Goal: Information Seeking & Learning: Check status

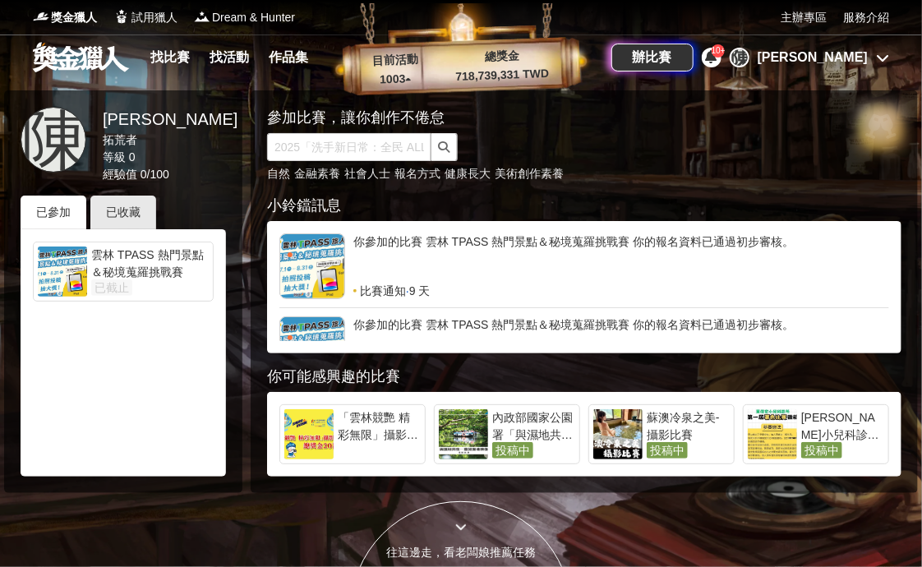
click at [516, 247] on div "你參加的比賽 雲林 TPASS 熱門景點＆秘境蒐羅挑戰賽 你的報名資料已通過初步審核。" at bounding box center [621, 257] width 536 height 49
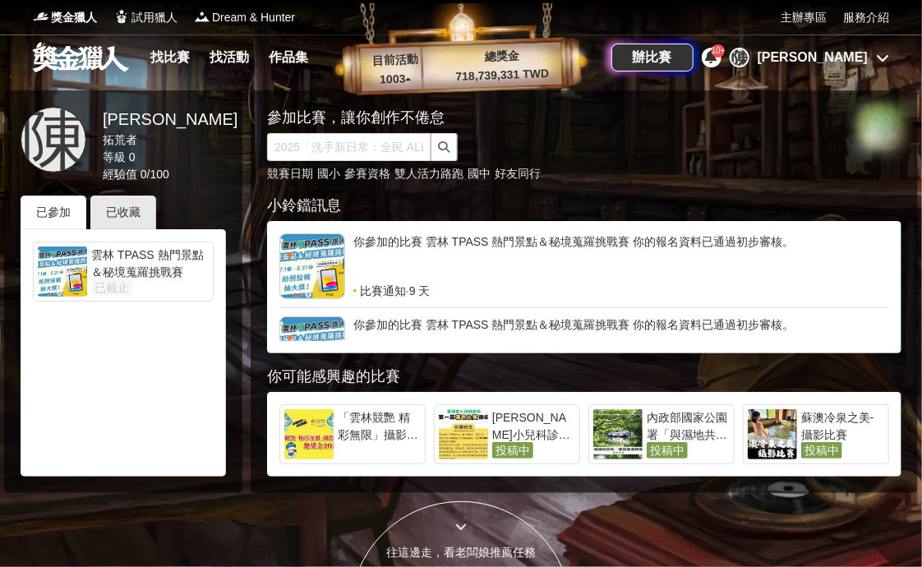
click at [312, 330] on div at bounding box center [313, 349] width 66 height 66
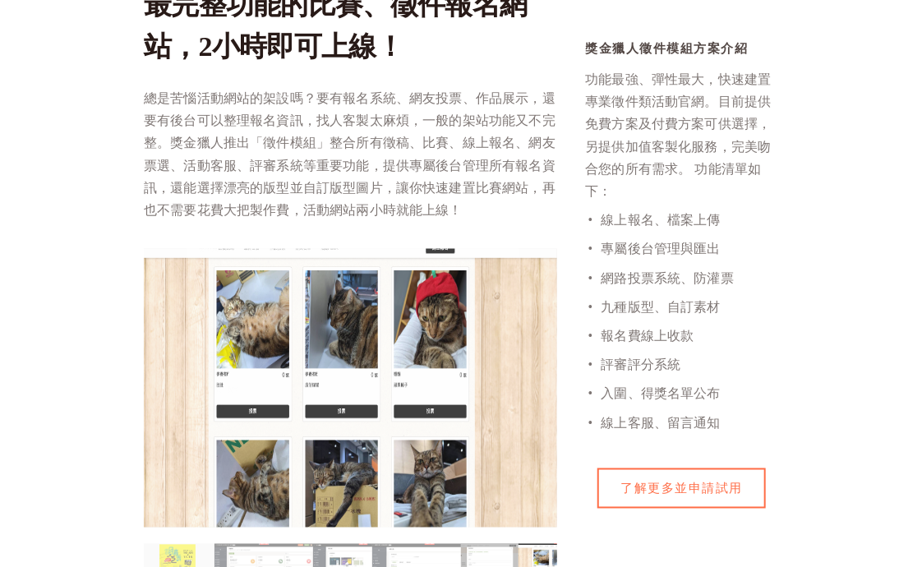
scroll to position [986, 0]
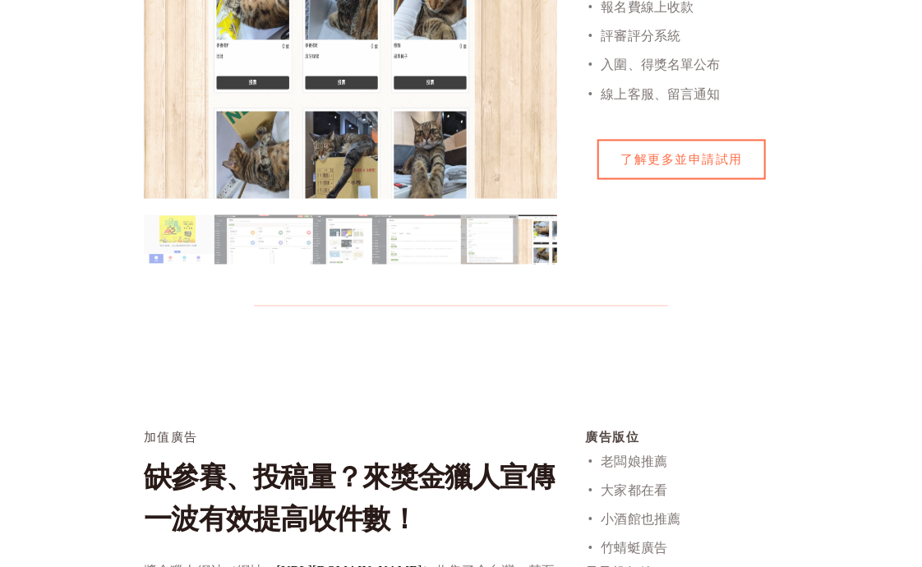
drag, startPoint x: 464, startPoint y: 249, endPoint x: 452, endPoint y: 277, distance: 30.5
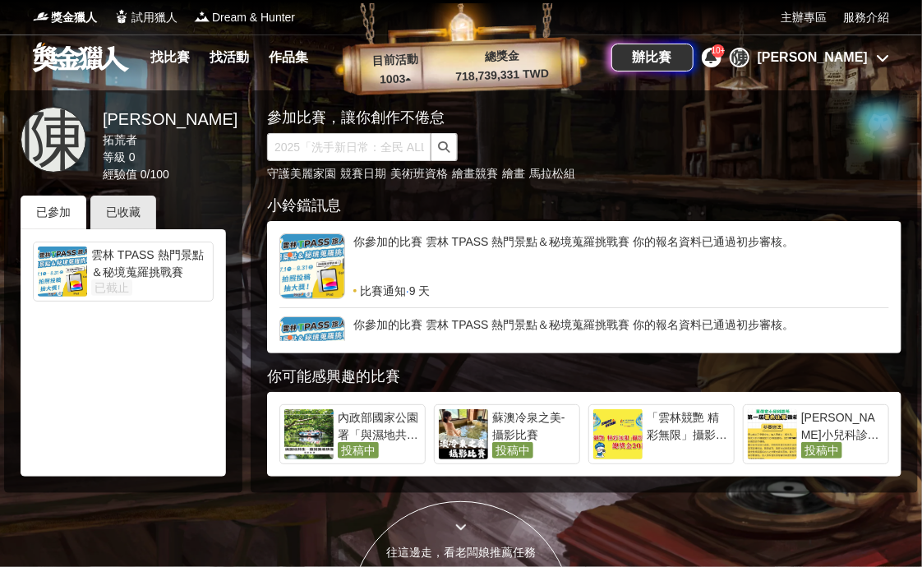
click at [726, 51] on span "10+" at bounding box center [719, 50] width 14 height 9
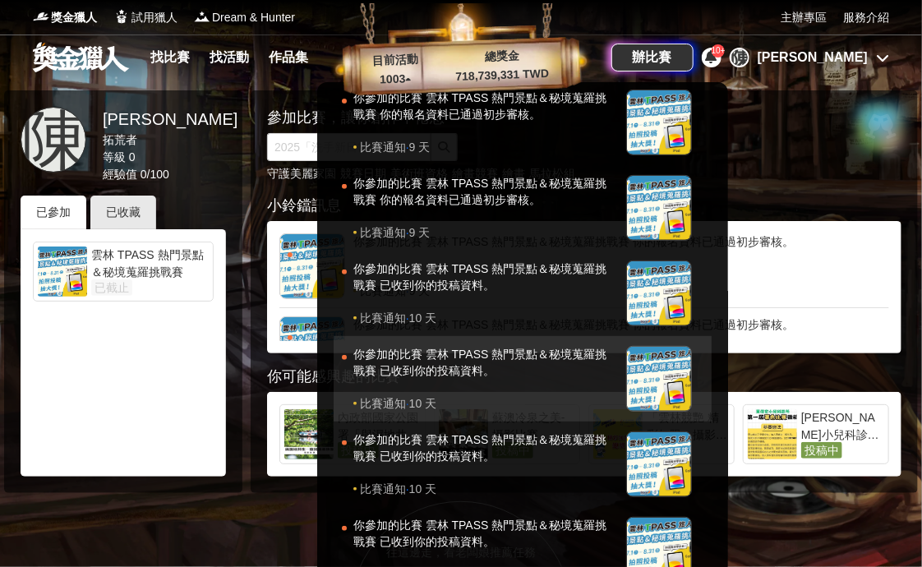
scroll to position [395, 0]
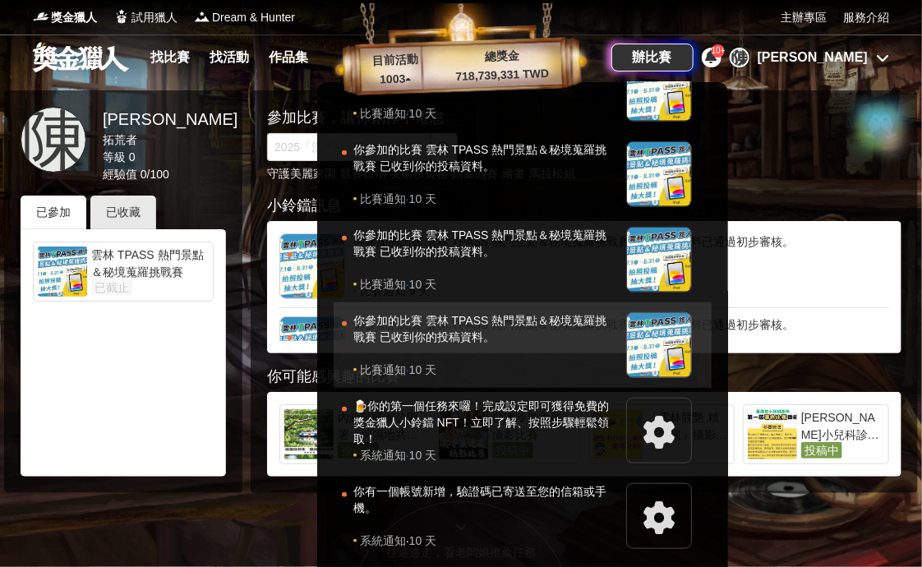
click at [603, 351] on div "你參加的比賽 雲林 TPASS 熱門景點＆秘境蒐羅挑戰賽 已收到你的投稿資料。" at bounding box center [485, 336] width 265 height 49
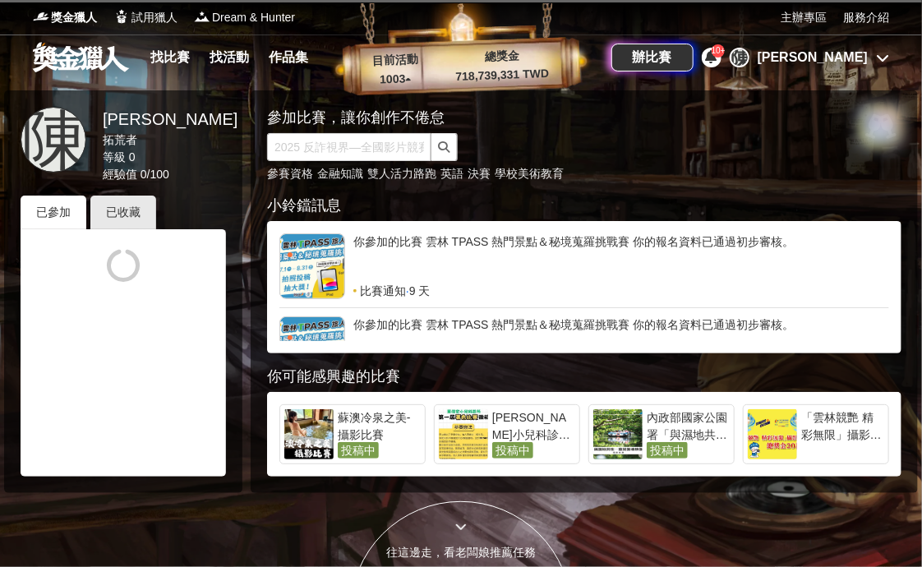
click at [769, 65] on div "辦比賽 10+ [PERSON_NAME]" at bounding box center [751, 58] width 278 height 46
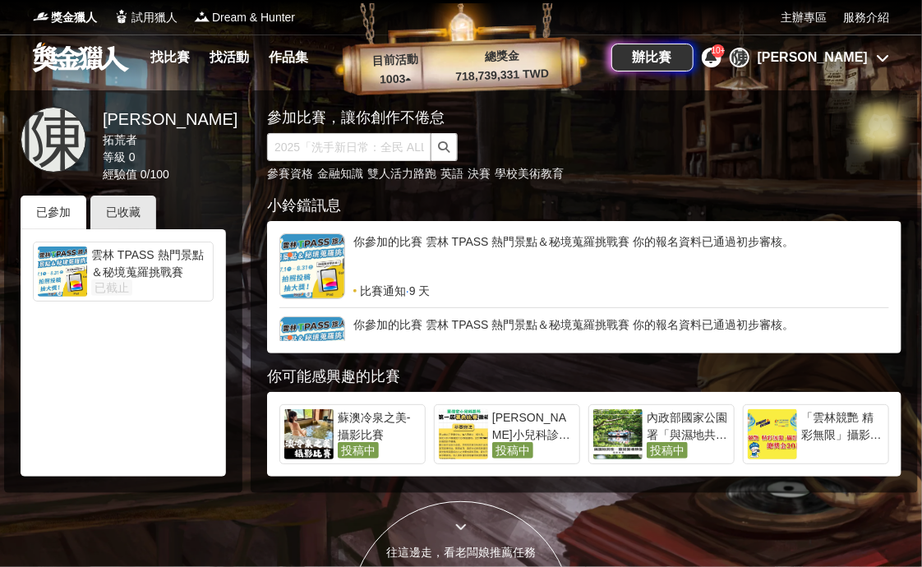
click at [722, 58] on div "10+" at bounding box center [712, 58] width 20 height 20
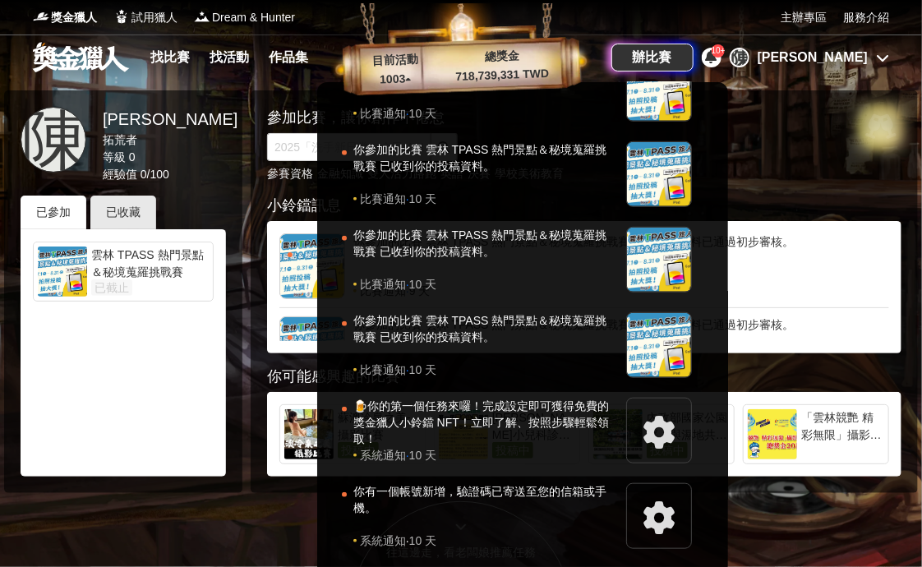
click at [146, 156] on div at bounding box center [461, 283] width 922 height 567
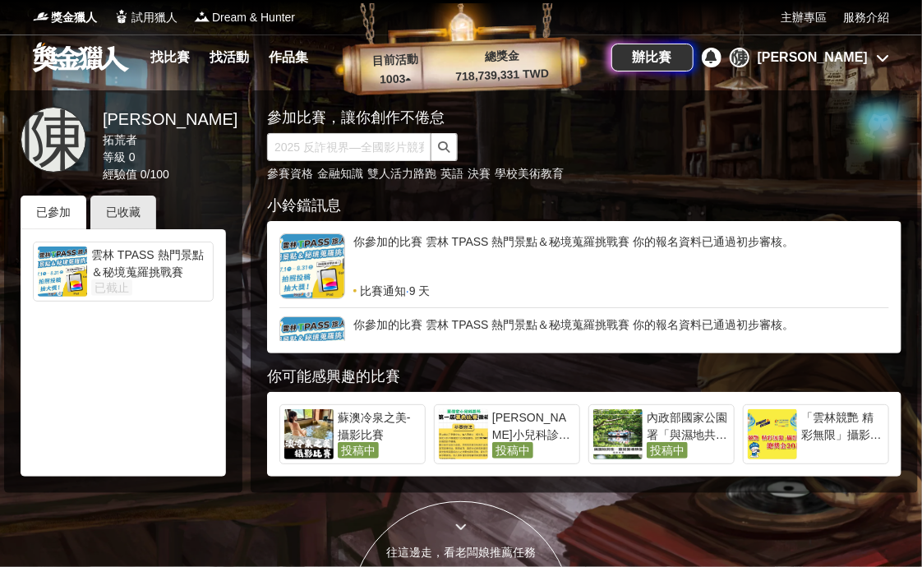
click at [70, 268] on div at bounding box center [62, 272] width 49 height 50
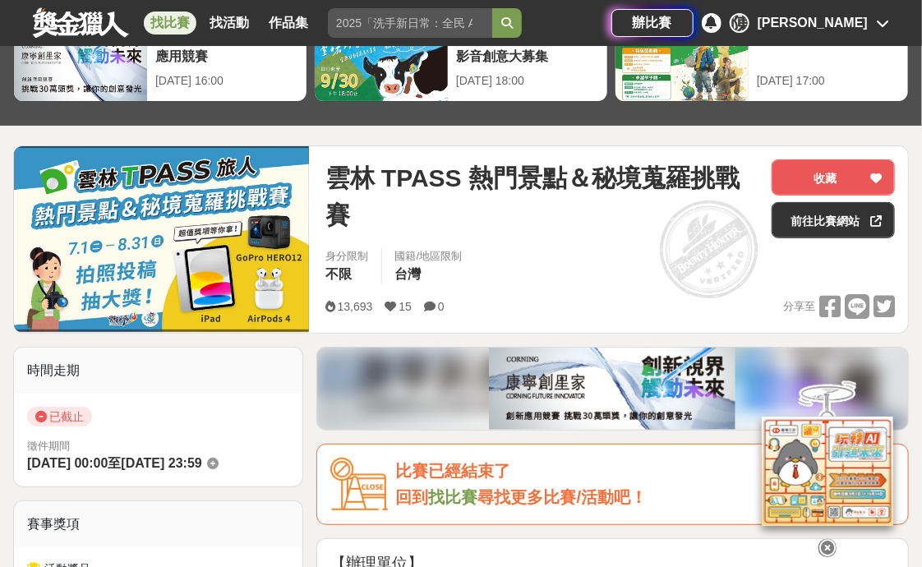
scroll to position [164, 0]
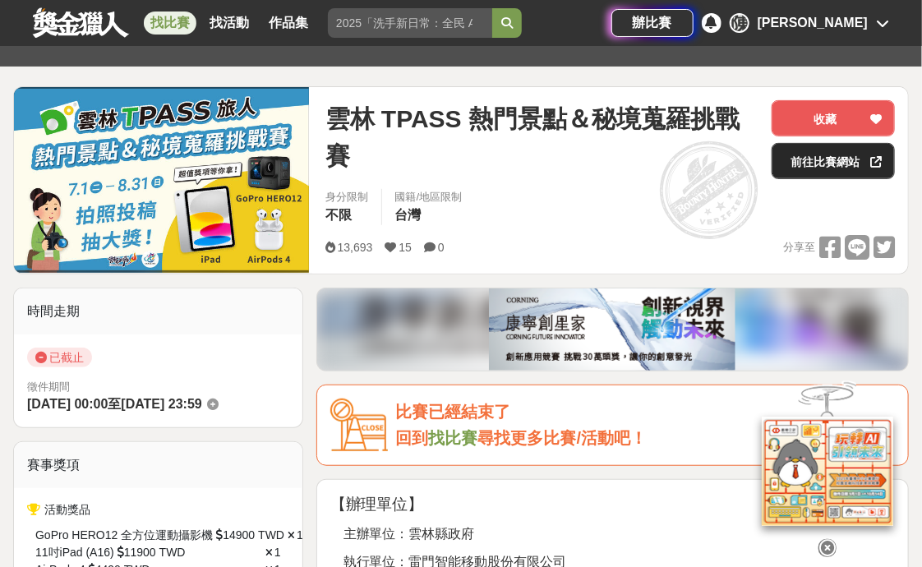
click at [847, 170] on link "前往比賽網站" at bounding box center [833, 161] width 123 height 36
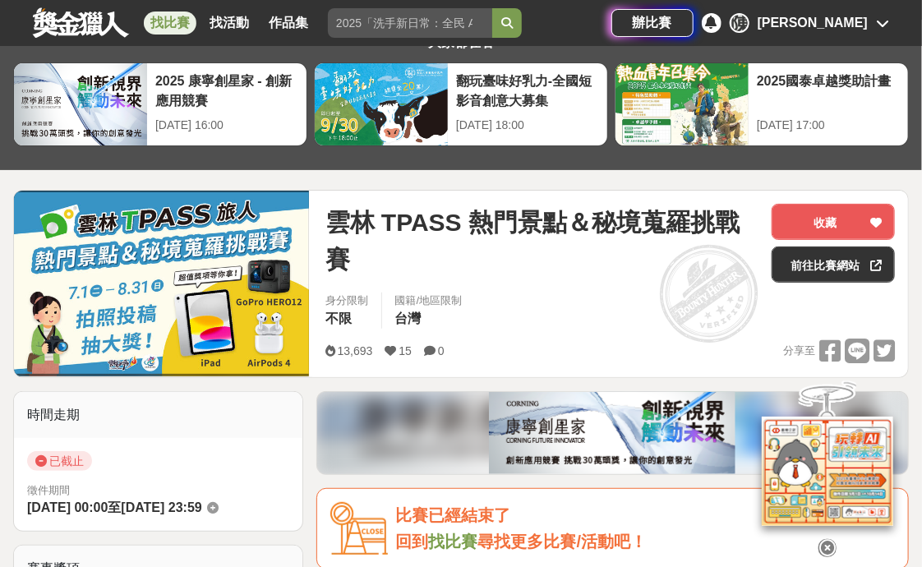
scroll to position [0, 0]
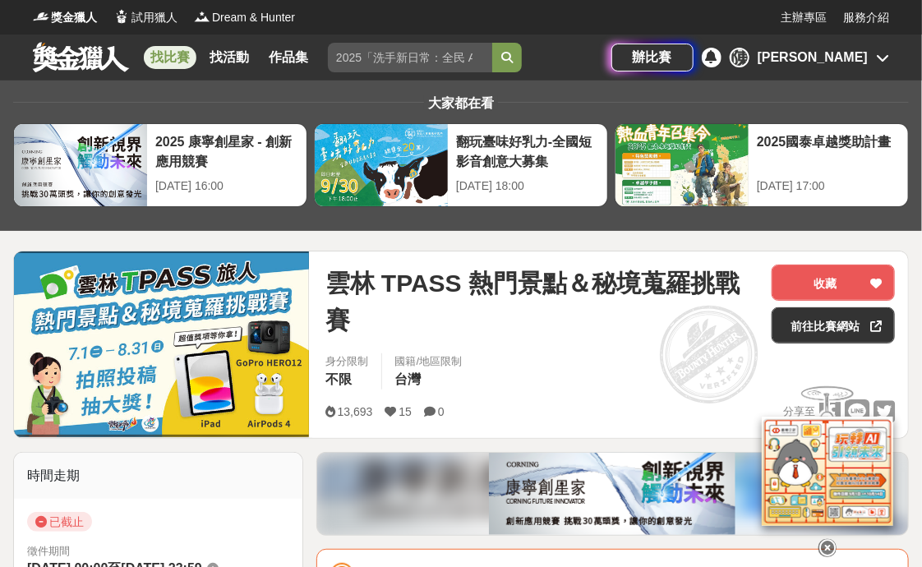
click at [190, 55] on link "找比賽" at bounding box center [170, 57] width 53 height 23
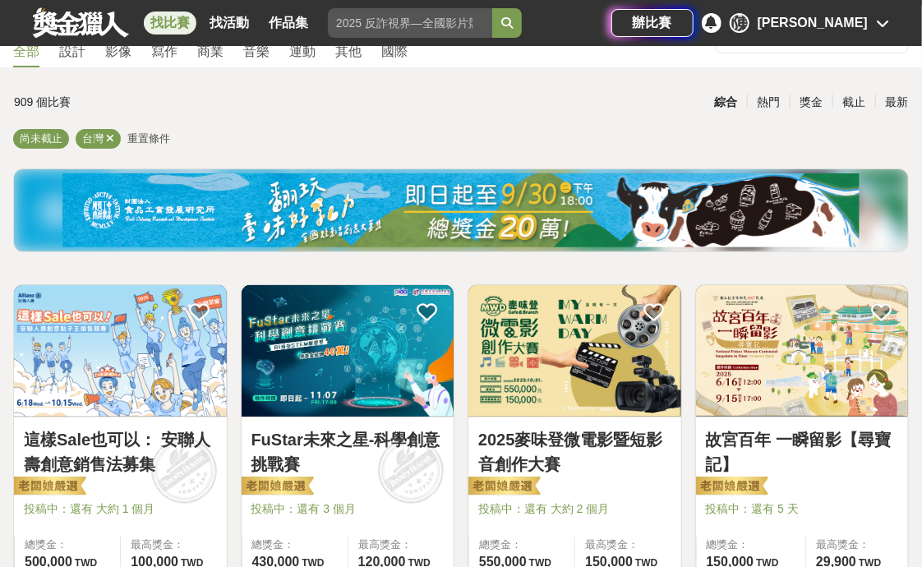
scroll to position [164, 0]
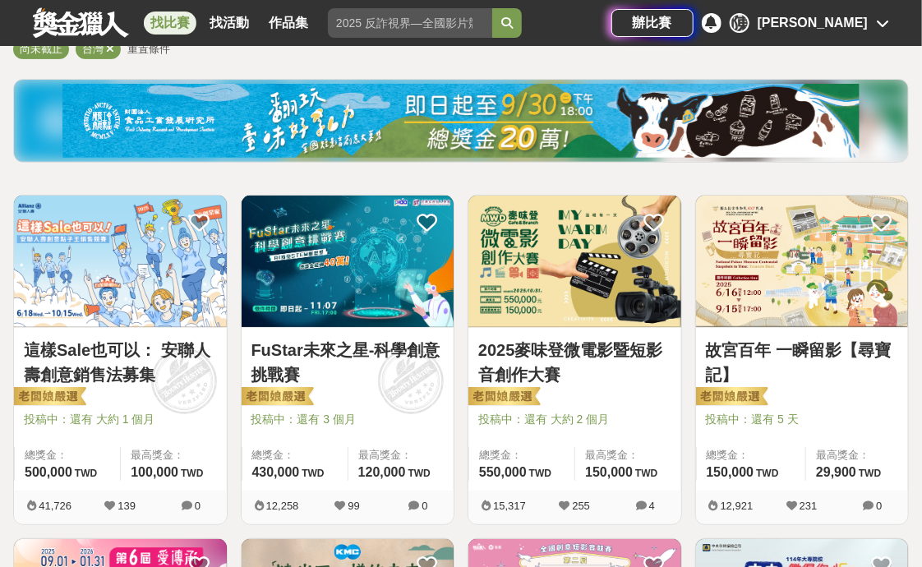
click at [825, 296] on img at bounding box center [802, 262] width 213 height 132
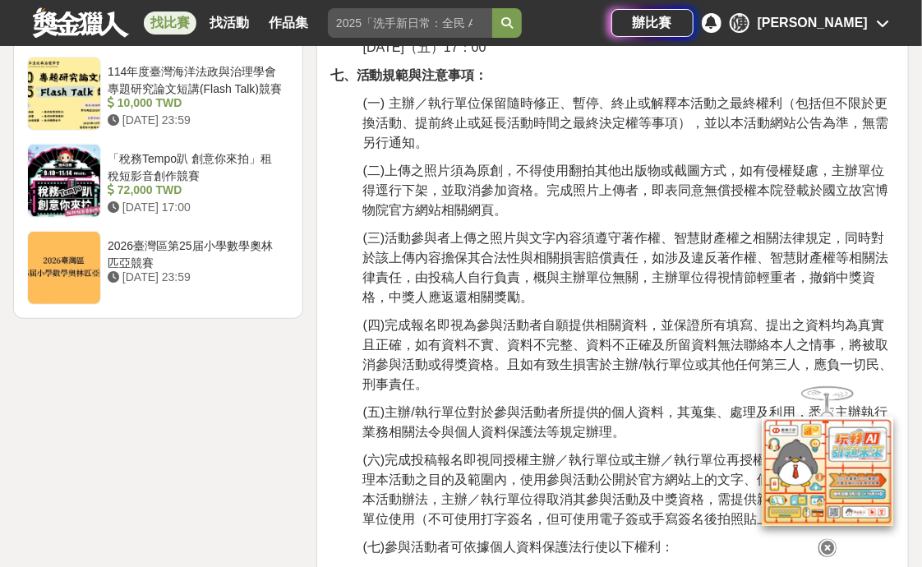
scroll to position [2466, 0]
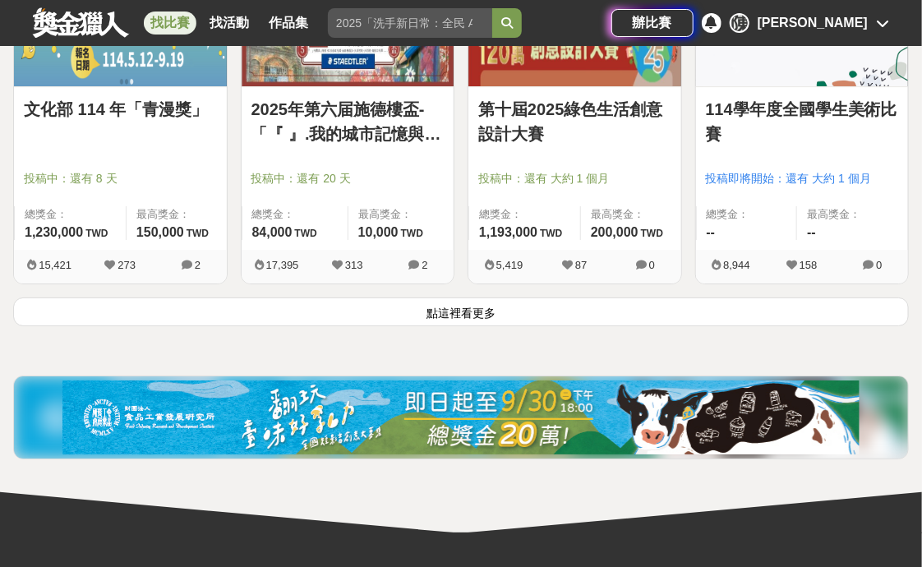
scroll to position [2220, 0]
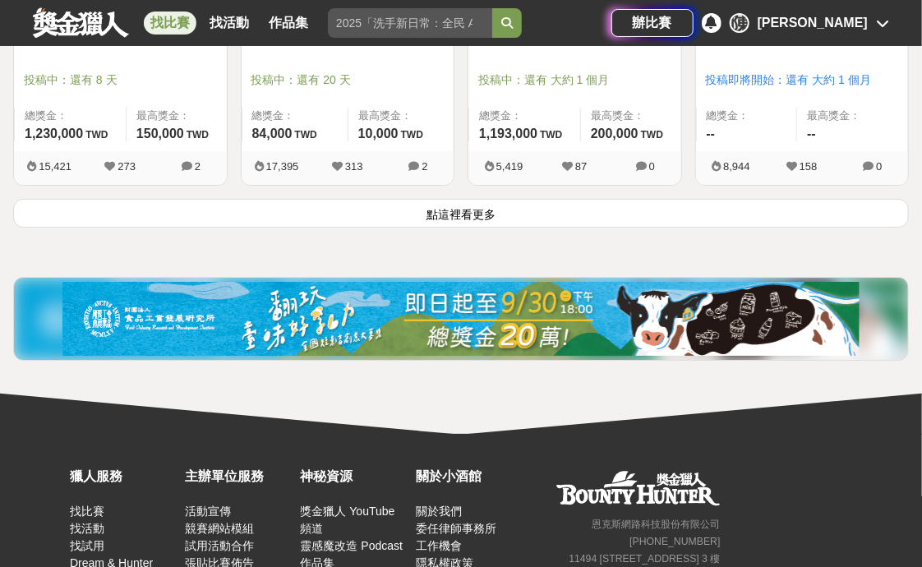
click at [424, 215] on button "點這裡看更多" at bounding box center [461, 213] width 896 height 29
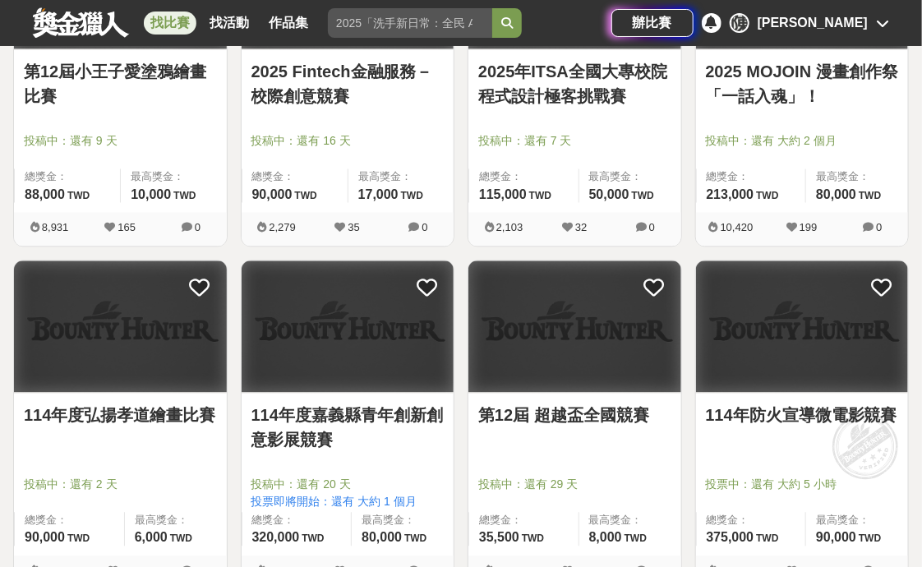
scroll to position [3535, 0]
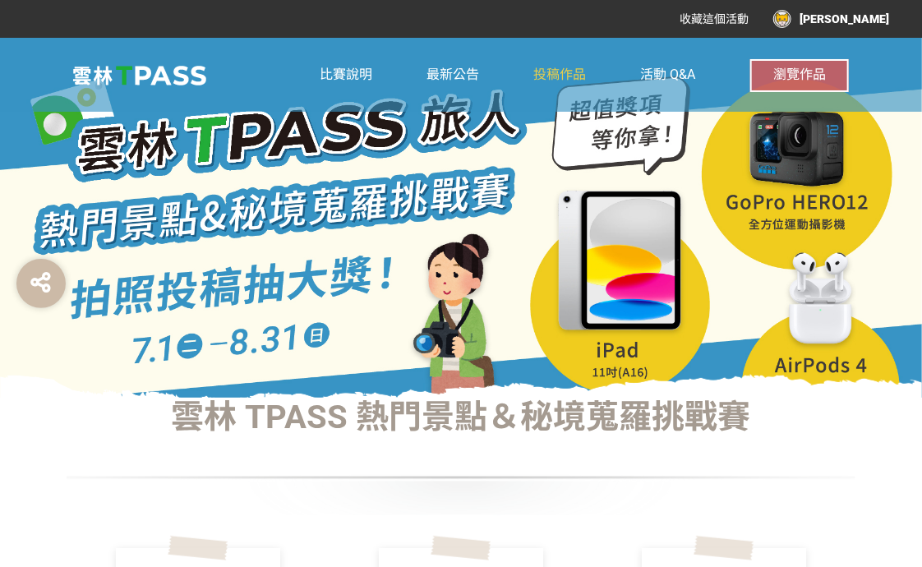
click at [565, 67] on span "投稿作品" at bounding box center [560, 75] width 53 height 16
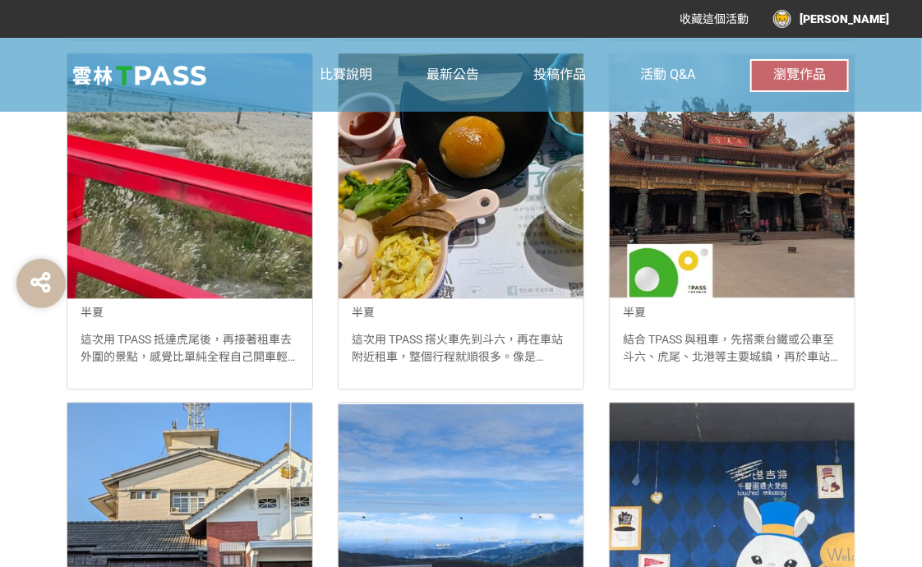
scroll to position [1644, 0]
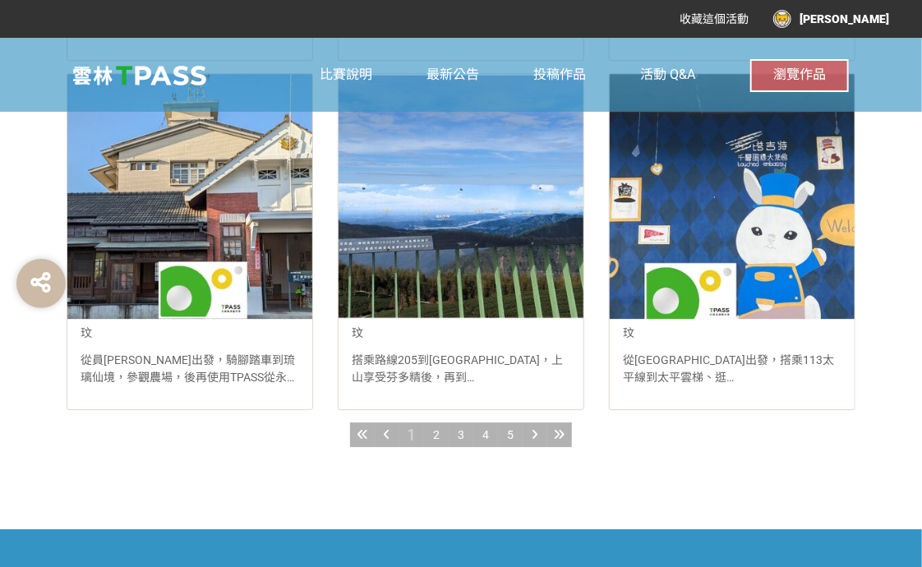
click at [557, 431] on icon at bounding box center [560, 435] width 11 height 12
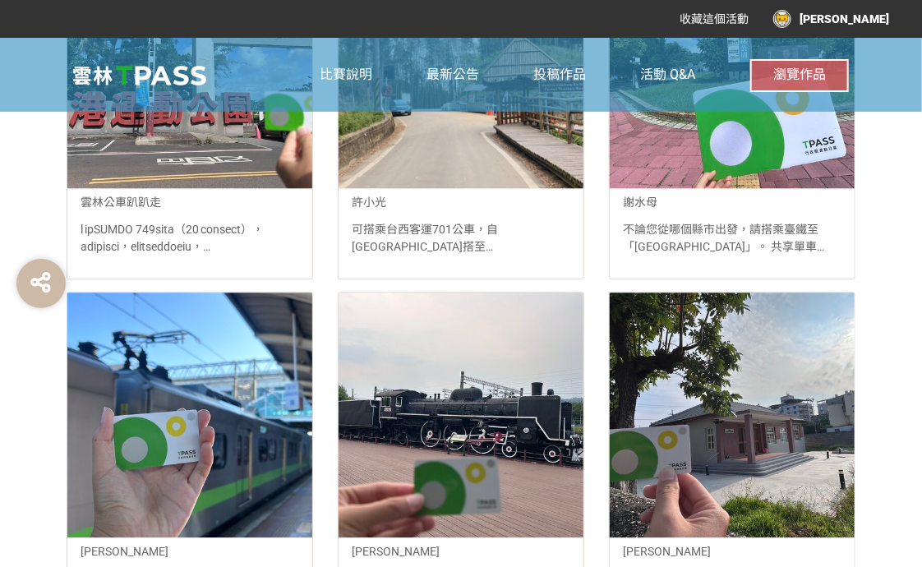
scroll to position [1841, 0]
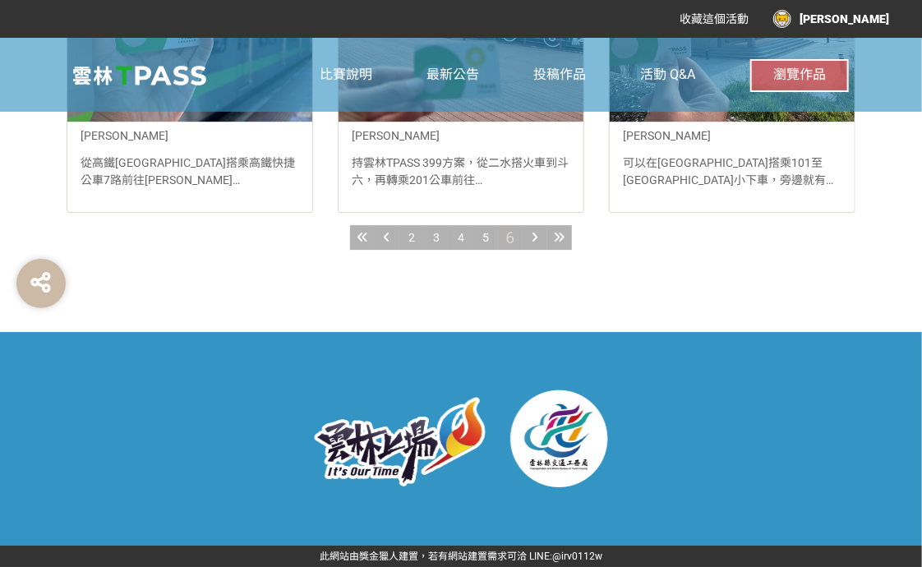
click at [419, 239] on div "2" at bounding box center [412, 237] width 25 height 25
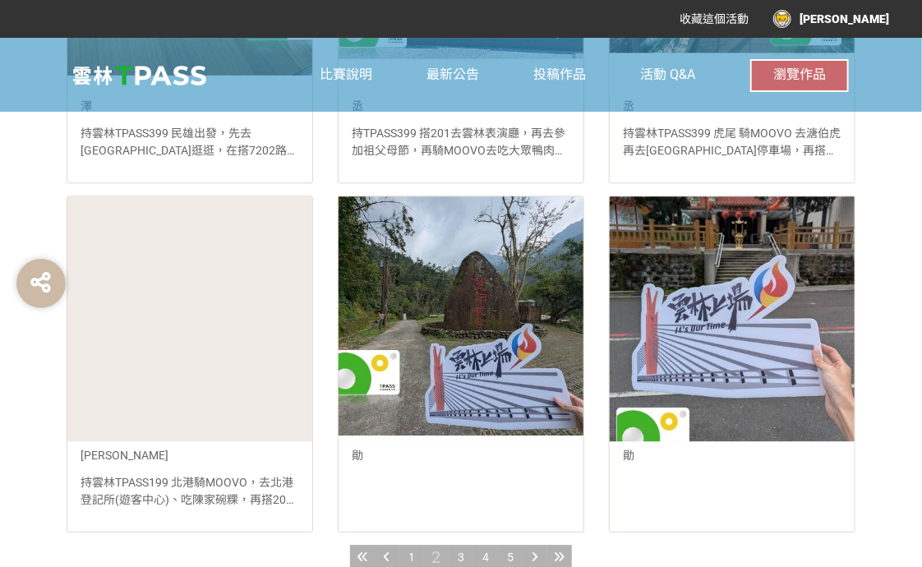
scroll to position [1562, 0]
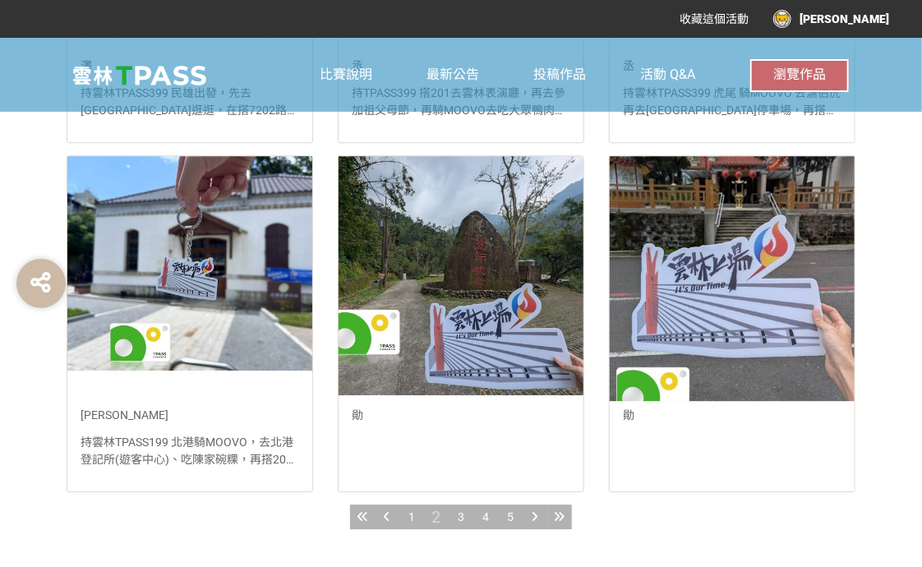
click at [414, 515] on span "1" at bounding box center [412, 517] width 7 height 13
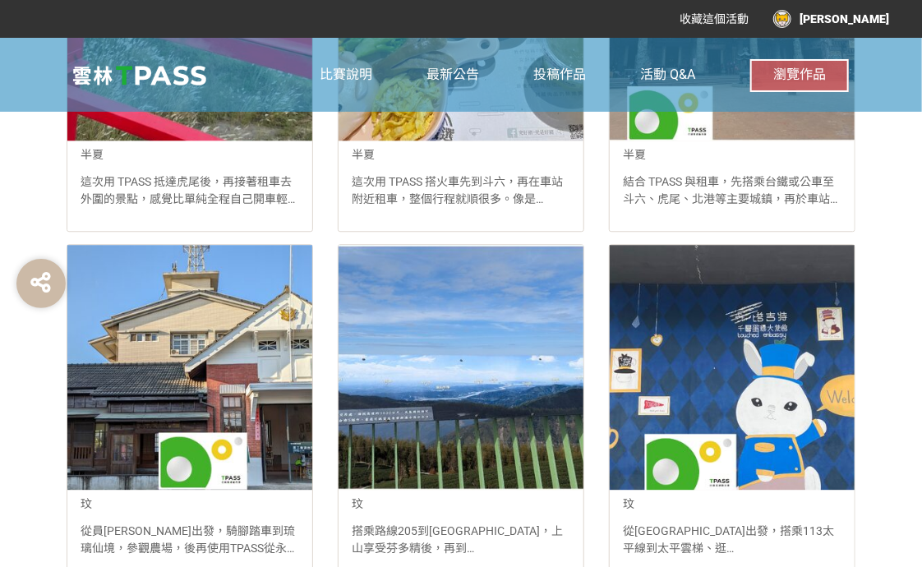
scroll to position [1644, 0]
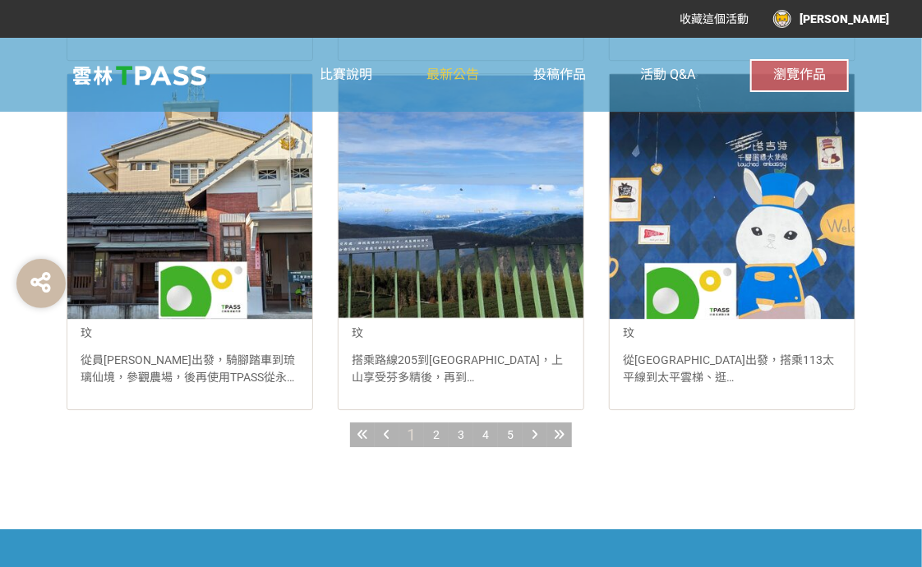
click at [454, 76] on span "最新公告" at bounding box center [453, 75] width 53 height 16
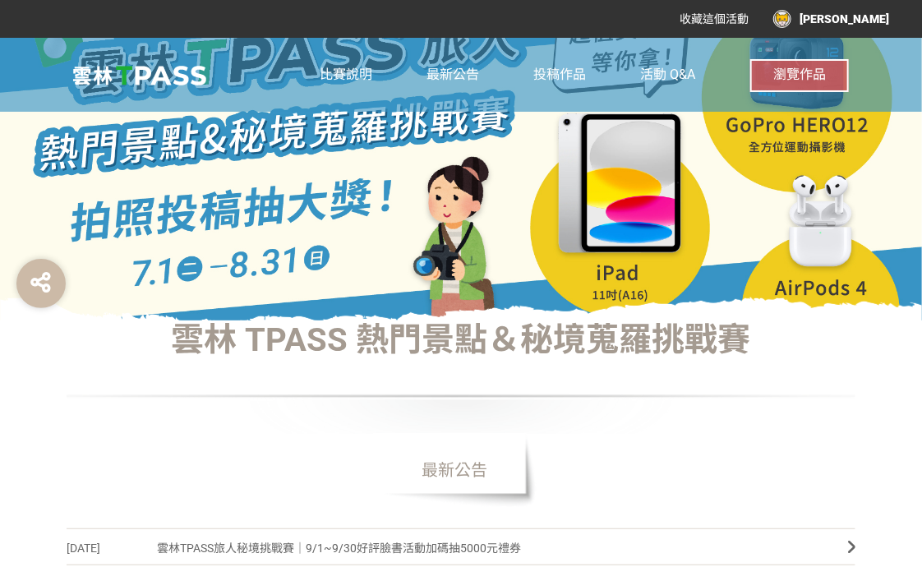
scroll to position [329, 0]
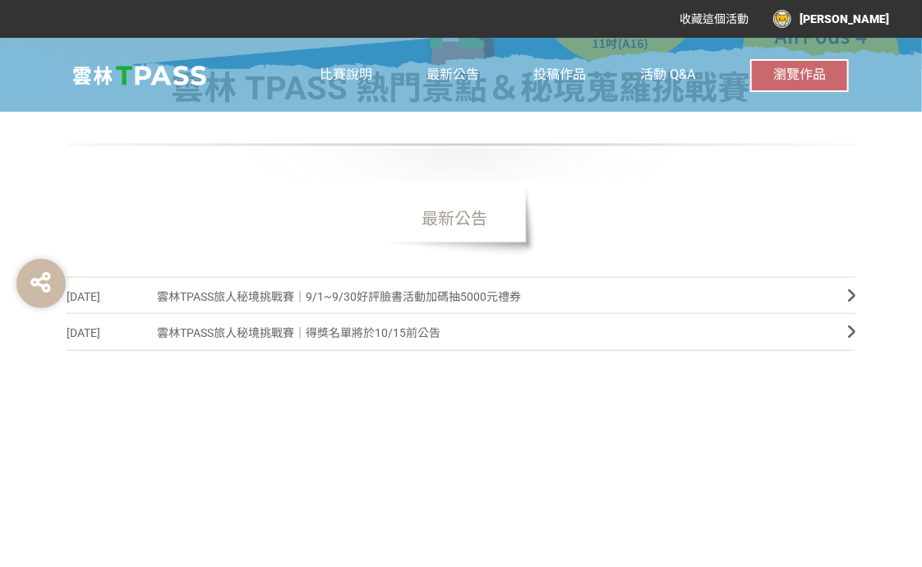
click at [381, 291] on span "雲林TPASS旅人秘境挑戰賽｜9/1~9/30好評臉書活動加碼抽5000元禮券" at bounding box center [490, 297] width 666 height 37
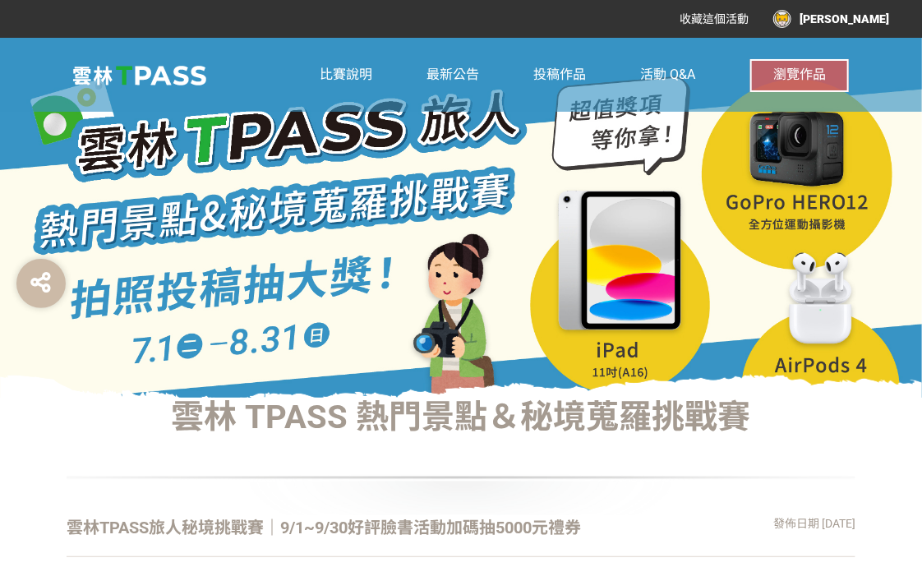
drag, startPoint x: 473, startPoint y: 191, endPoint x: 487, endPoint y: 173, distance: 22.2
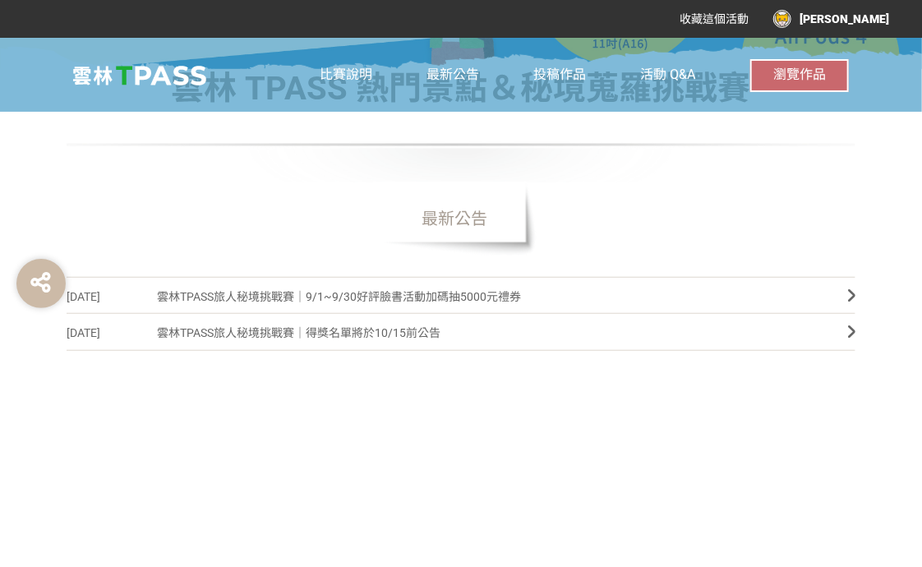
click at [349, 317] on span "雲林TPASS旅人秘境挑戰賽｜得獎名單將於10/15前公告" at bounding box center [490, 333] width 666 height 37
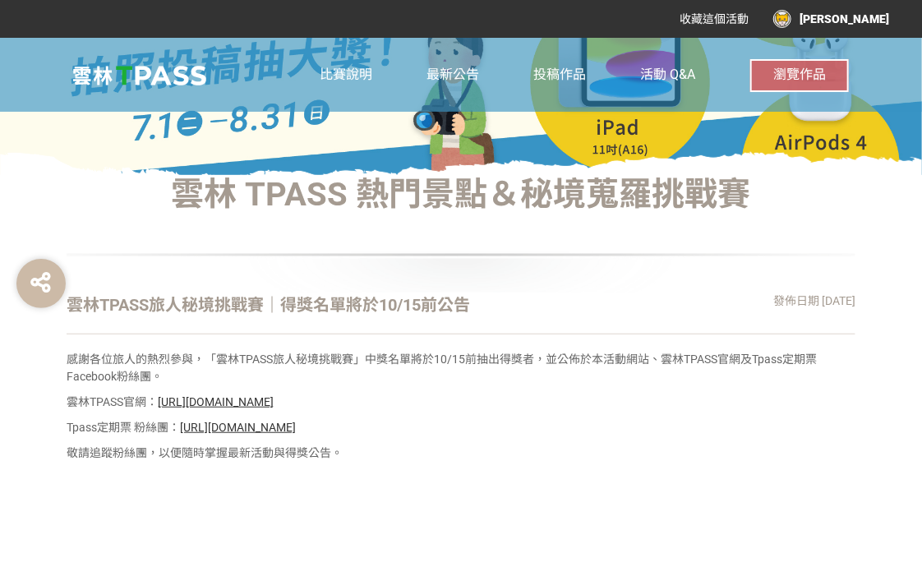
scroll to position [329, 0]
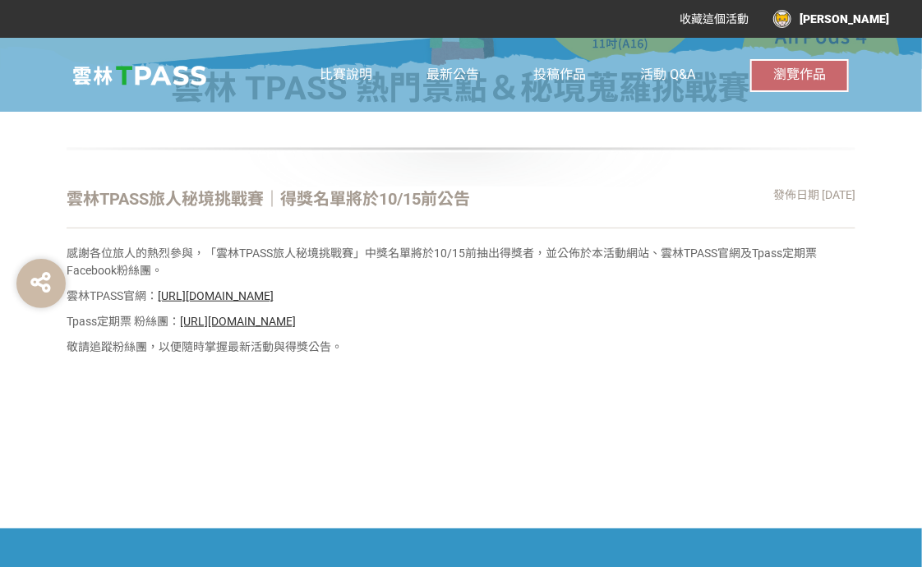
click at [250, 289] on link "https://yunlin.tpass.tw/" at bounding box center [216, 295] width 116 height 13
